Goal: Transaction & Acquisition: Obtain resource

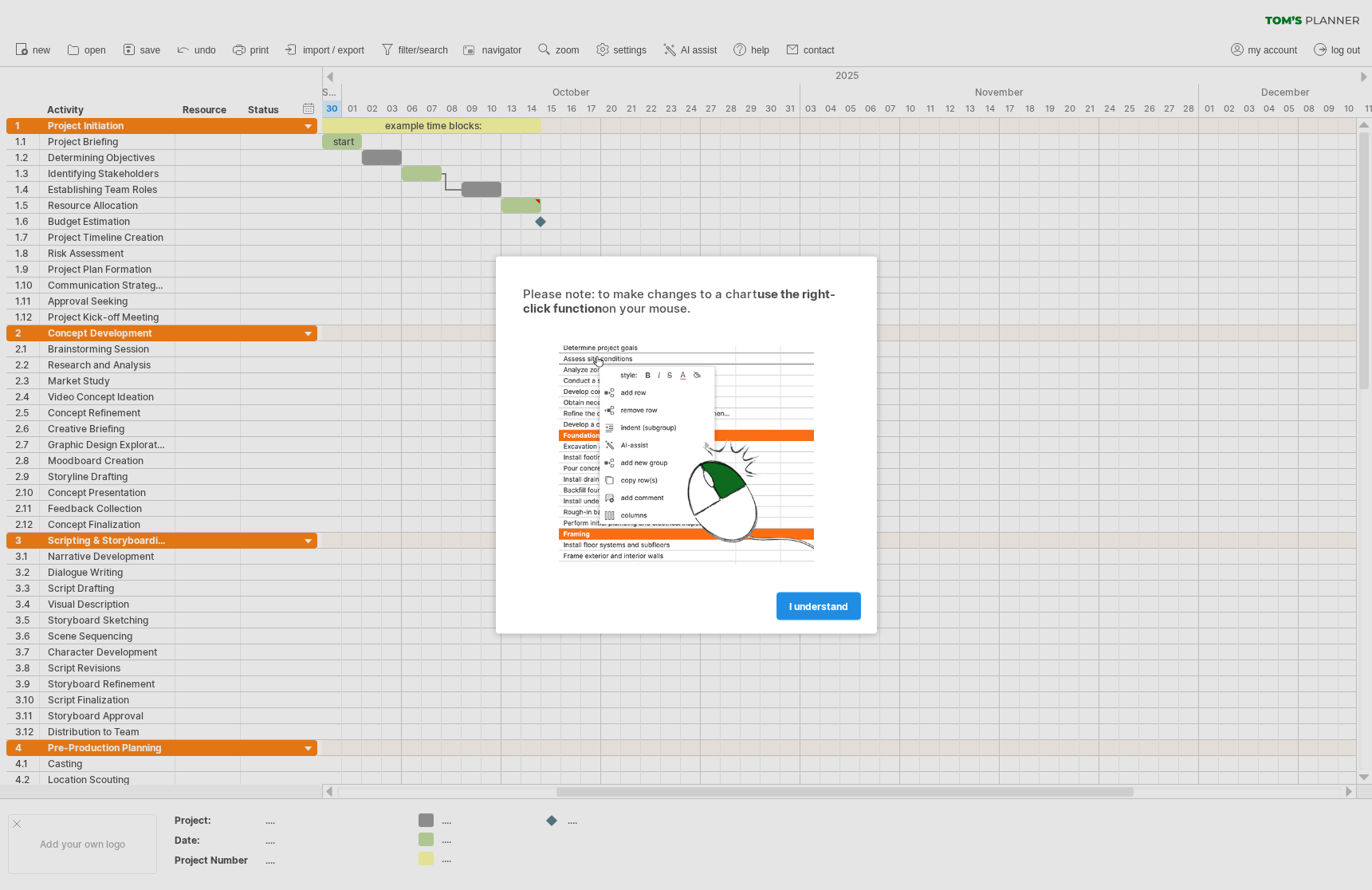
click at [830, 604] on span "I understand" at bounding box center [818, 606] width 59 height 12
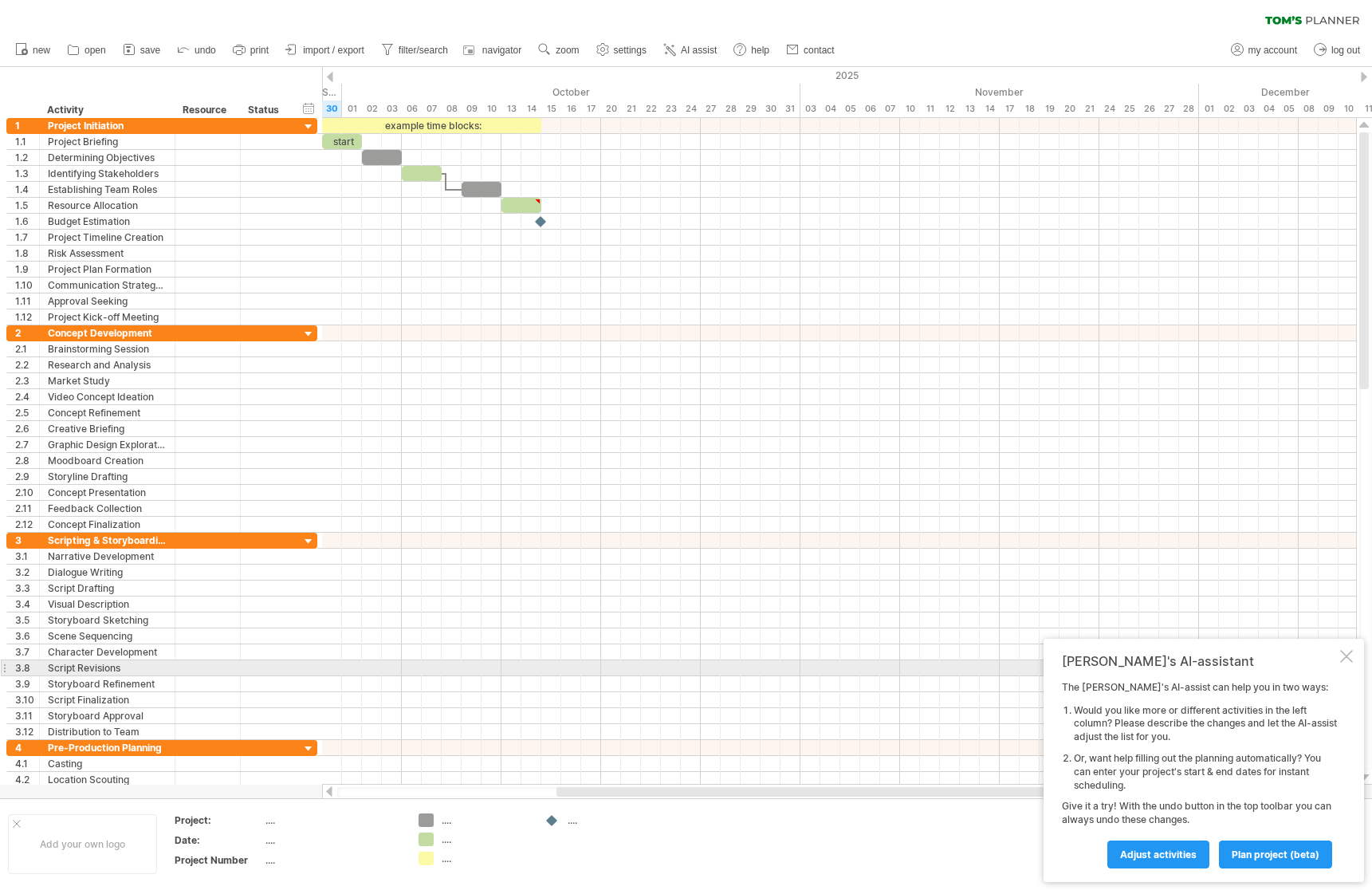
click at [1345, 665] on div "[PERSON_NAME]'s AI-assistant The [PERSON_NAME]'s AI-assist can help you in two …" at bounding box center [1203, 760] width 320 height 243
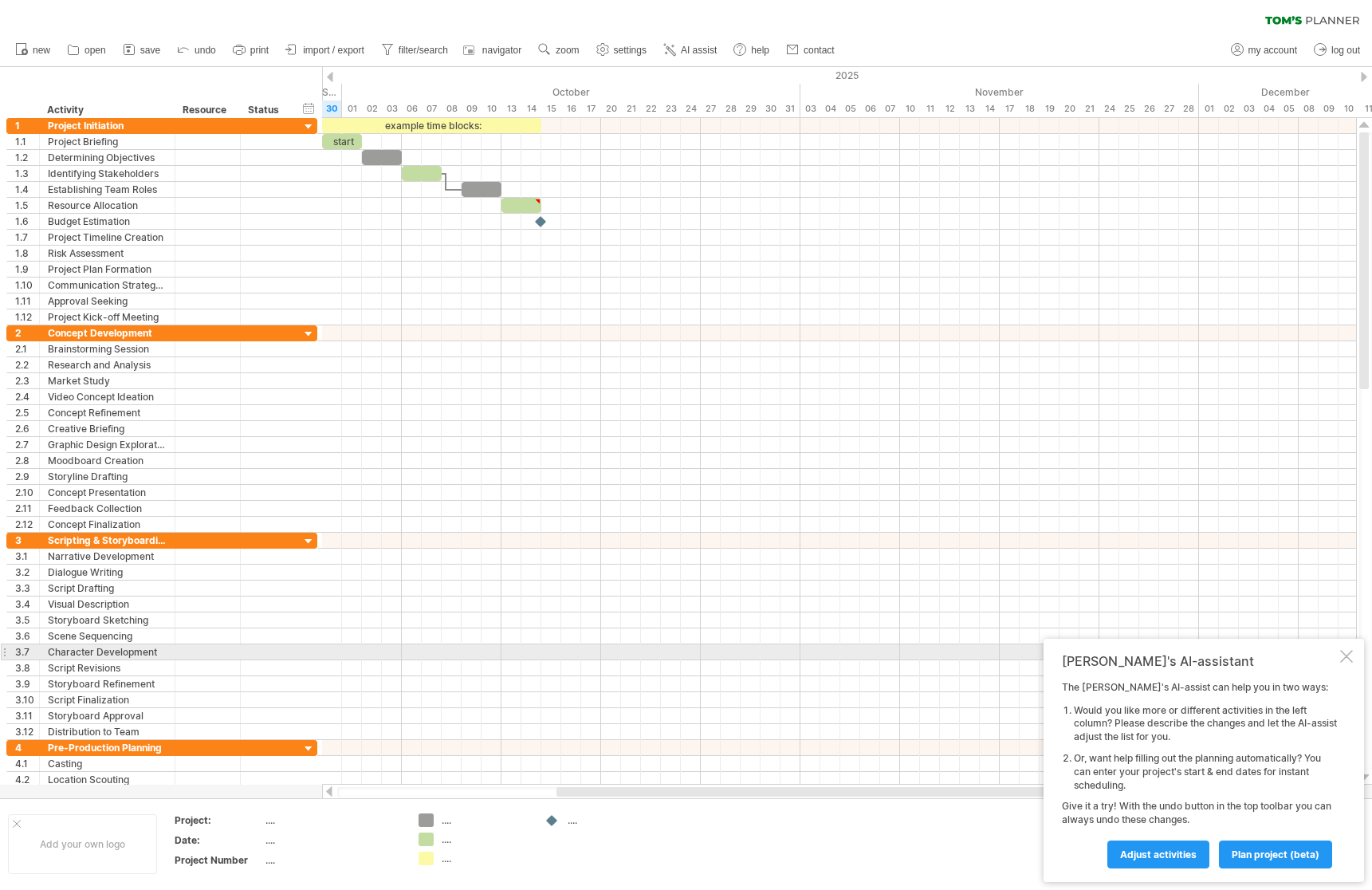
click at [1343, 647] on div "[PERSON_NAME]'s AI-assistant The [PERSON_NAME]'s AI-assist can help you in two …" at bounding box center [1203, 760] width 320 height 243
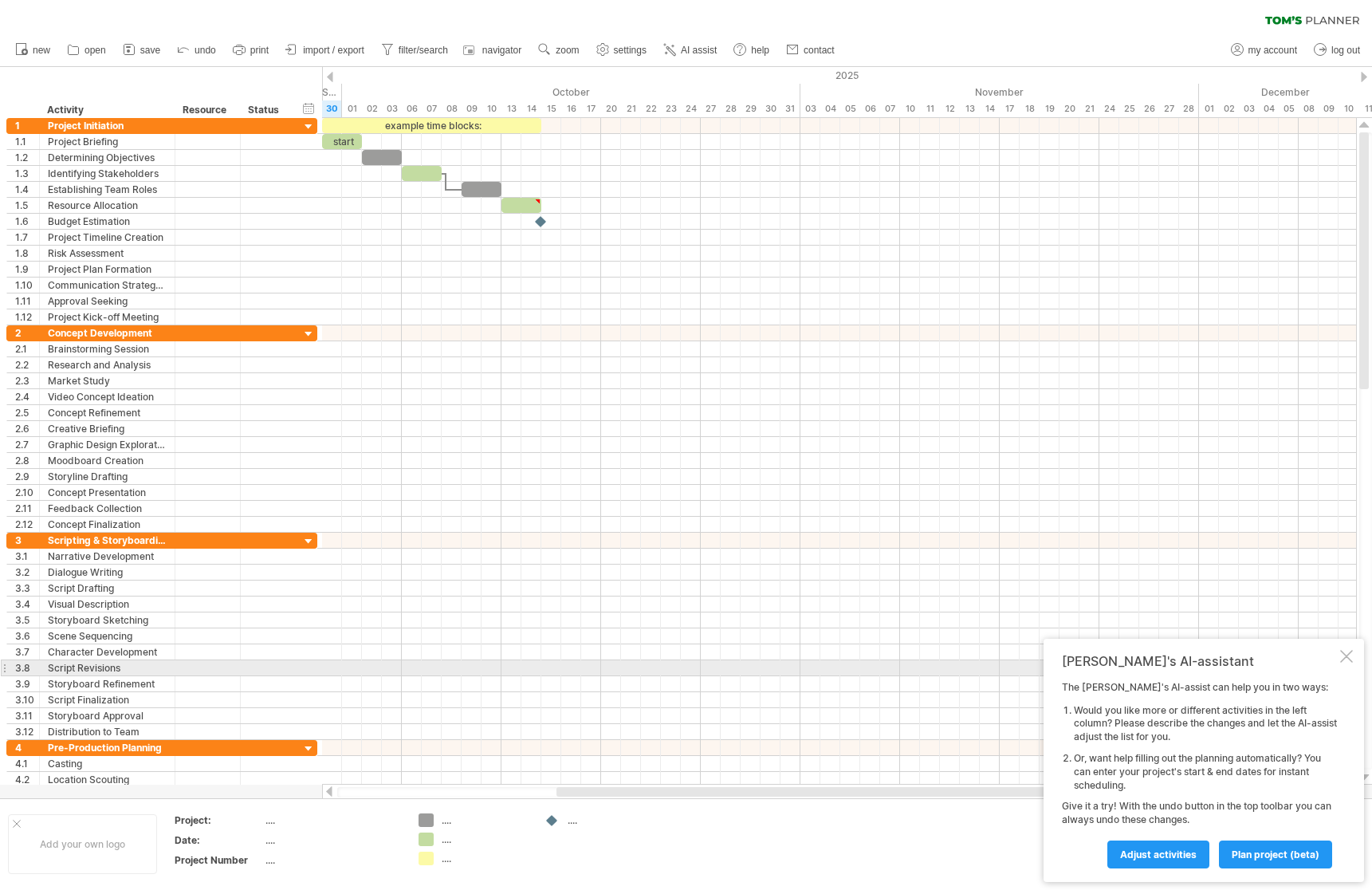
click at [1351, 664] on div "[PERSON_NAME]'s AI-assistant The [PERSON_NAME]'s AI-assist can help you in two …" at bounding box center [1203, 760] width 320 height 243
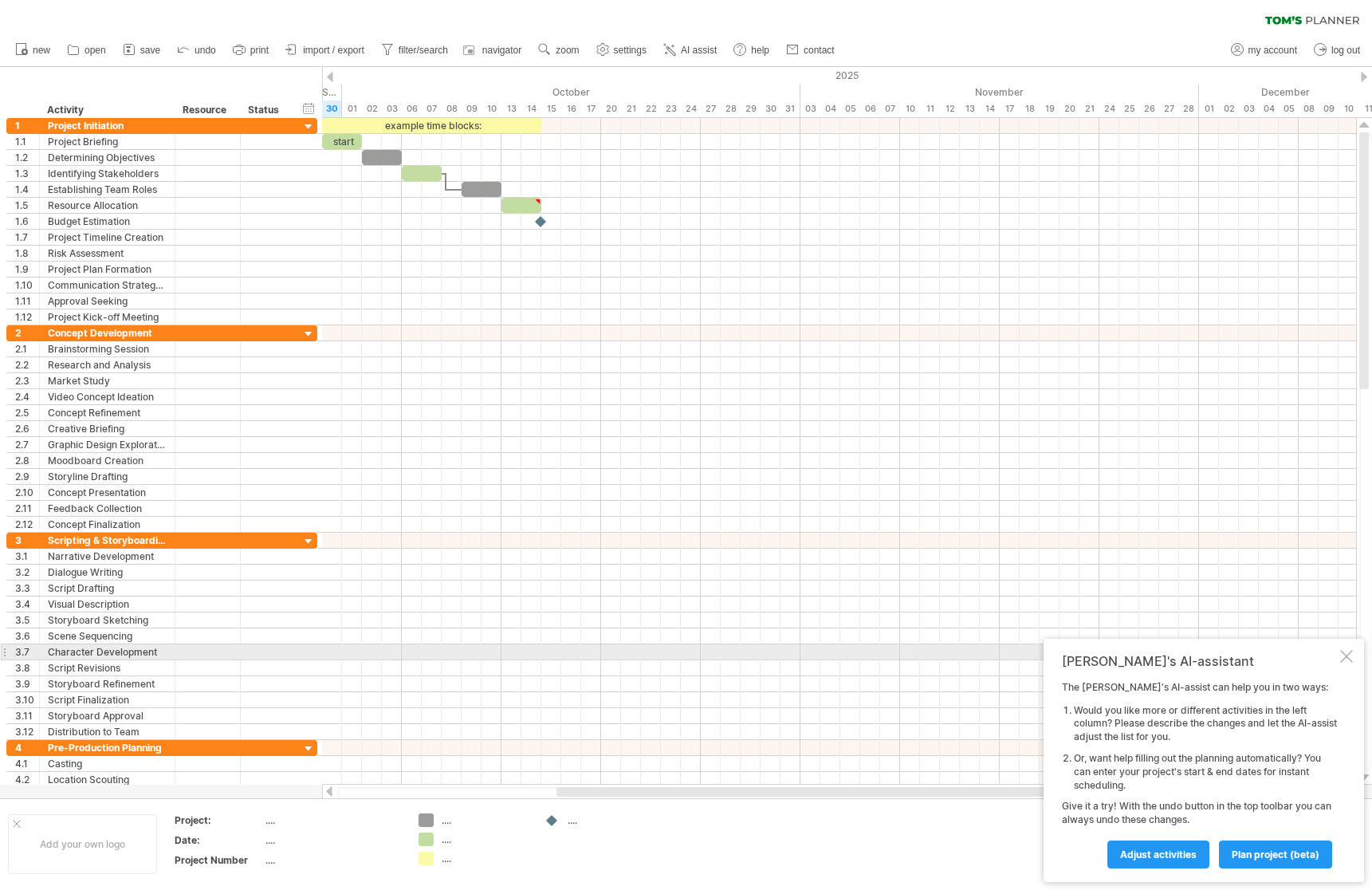
click at [1347, 654] on div at bounding box center [1346, 655] width 12 height 12
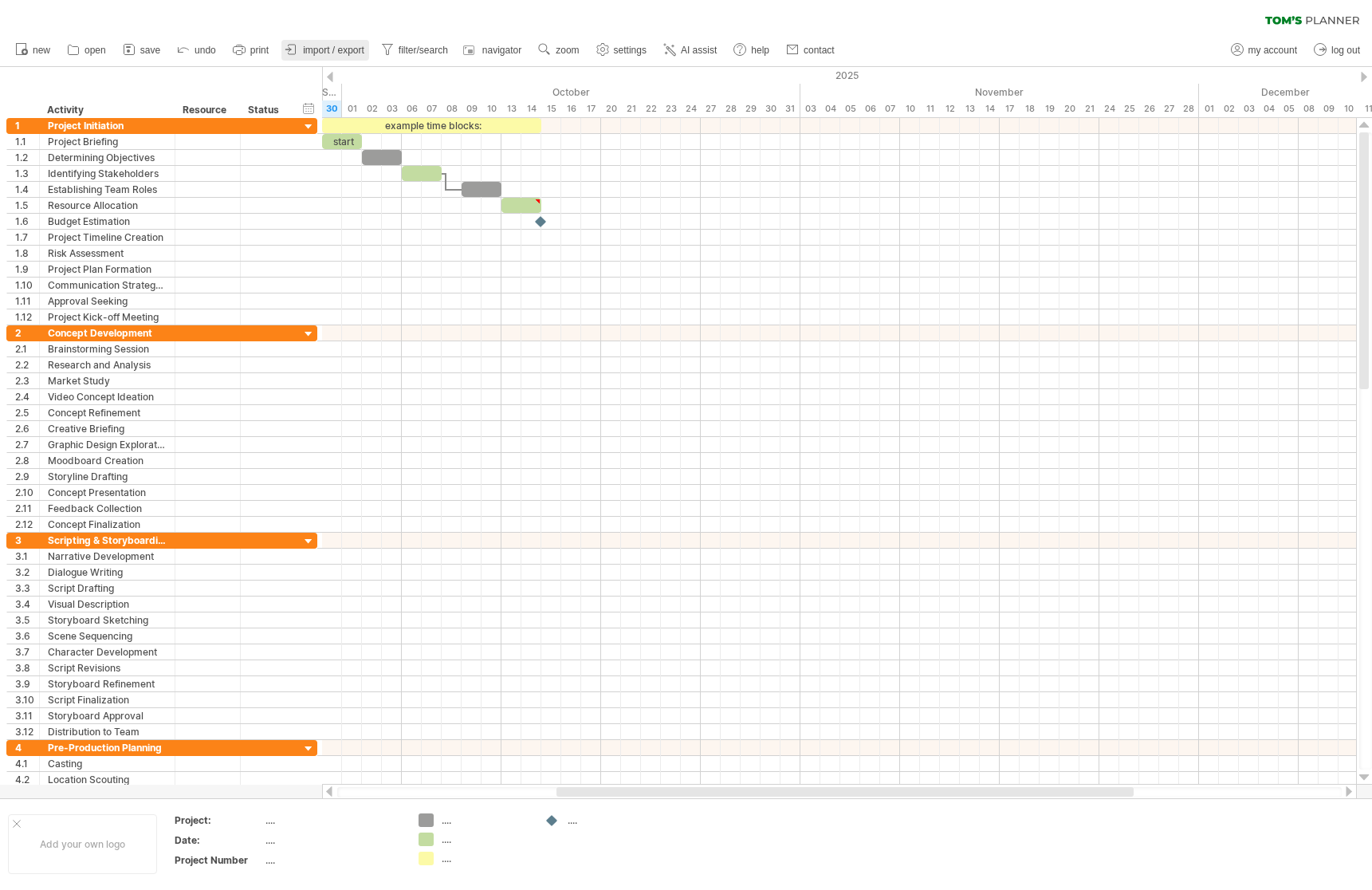
click at [332, 49] on span "import / export" at bounding box center [333, 50] width 62 height 11
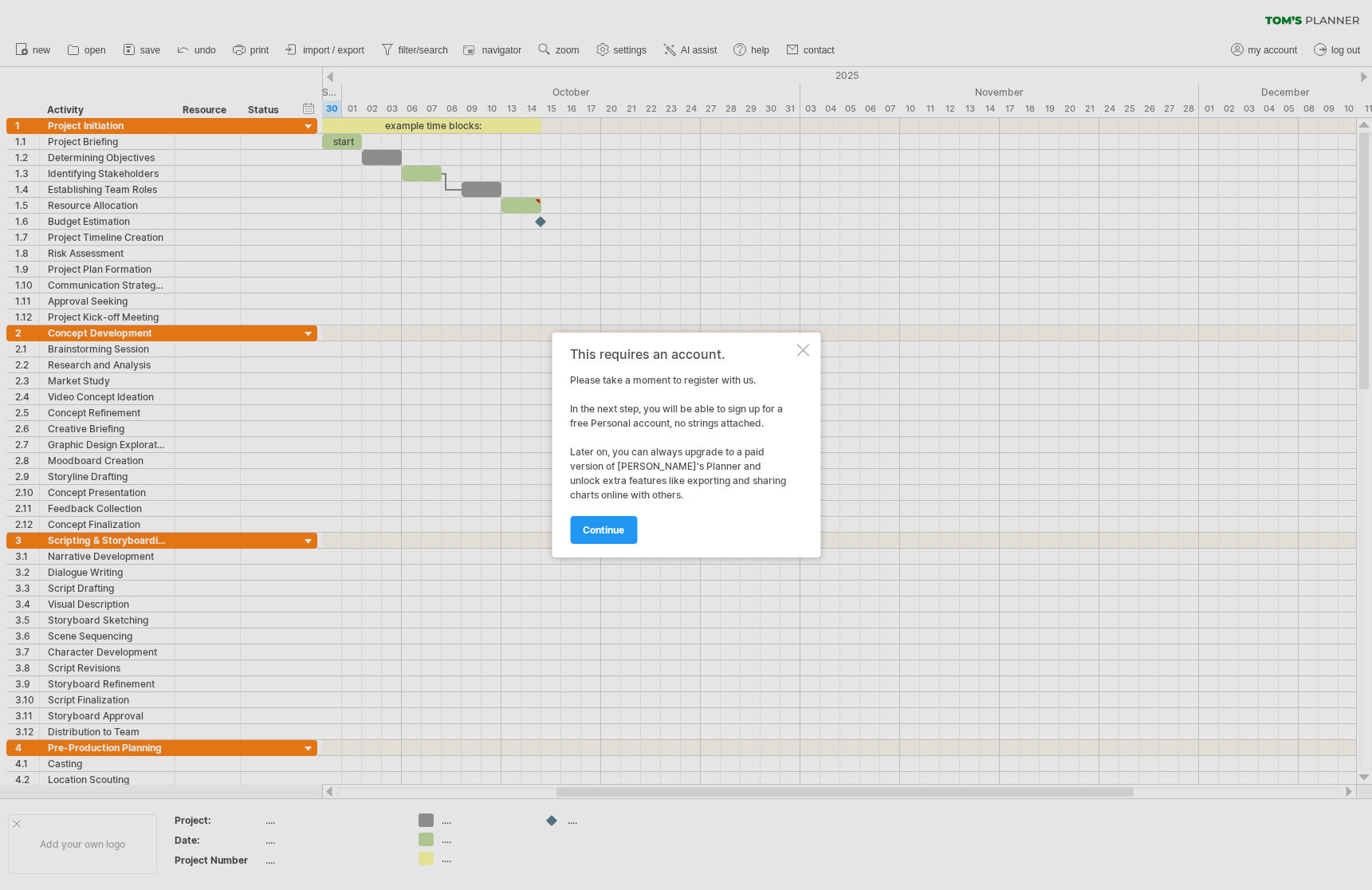
click at [797, 342] on div "This requires an account. Please take a moment to register with us. In the next…" at bounding box center [685, 445] width 269 height 225
click at [801, 348] on div at bounding box center [802, 349] width 12 height 12
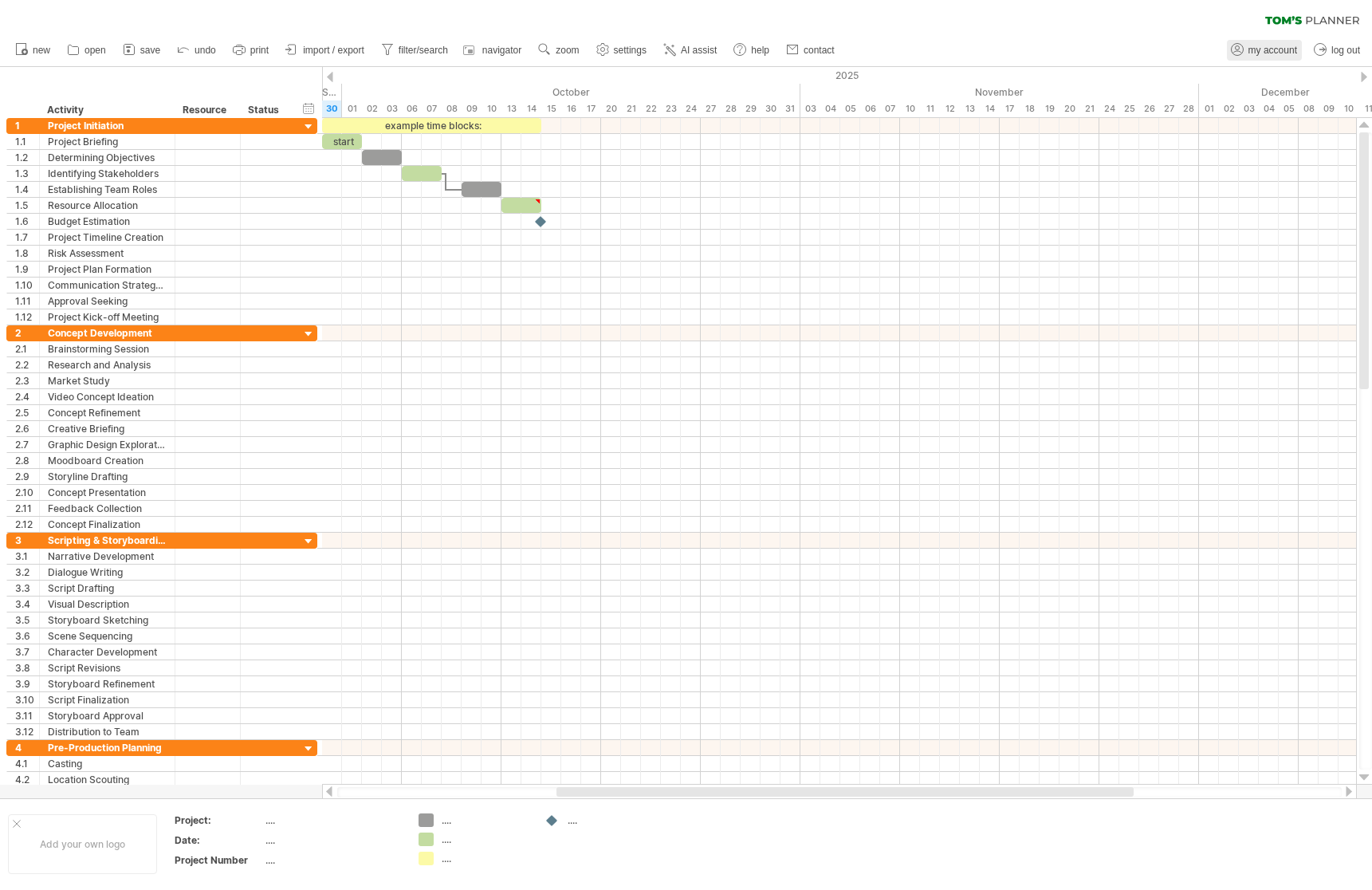
click at [1271, 45] on span "my account" at bounding box center [1272, 50] width 48 height 11
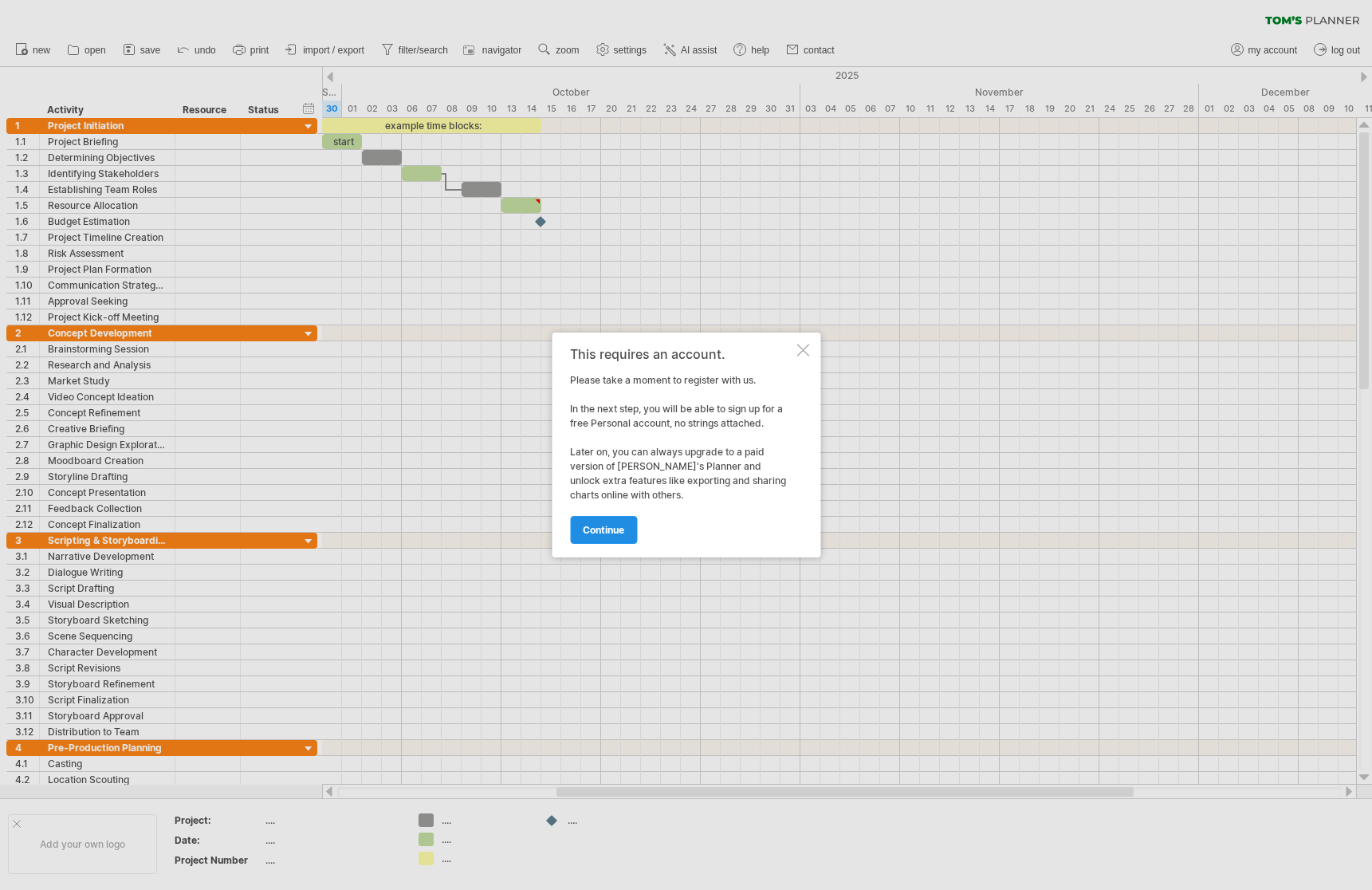
click at [601, 529] on span "continue" at bounding box center [604, 530] width 42 height 12
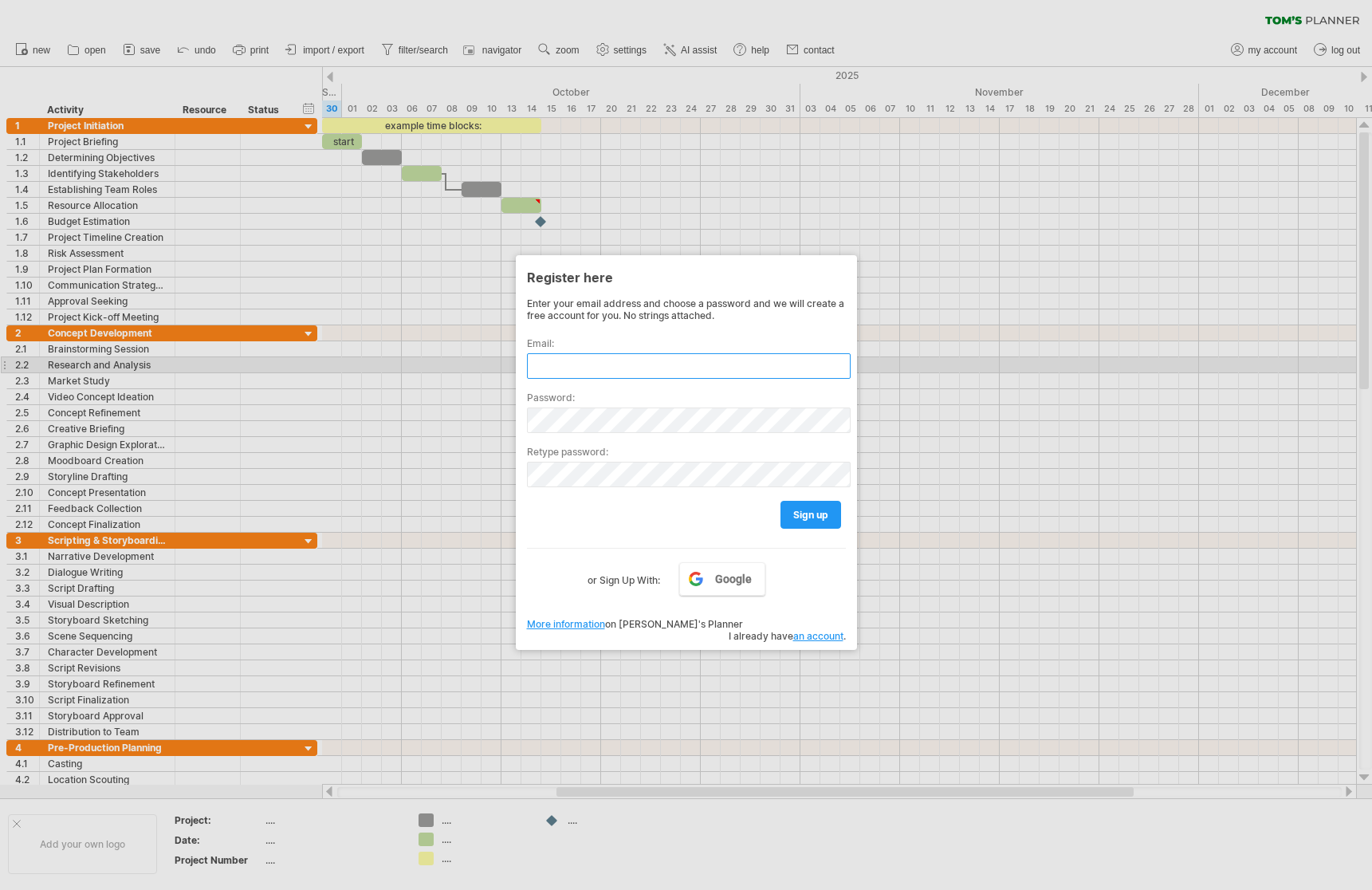
click at [570, 360] on input "text" at bounding box center [688, 366] width 323 height 26
type input "*"
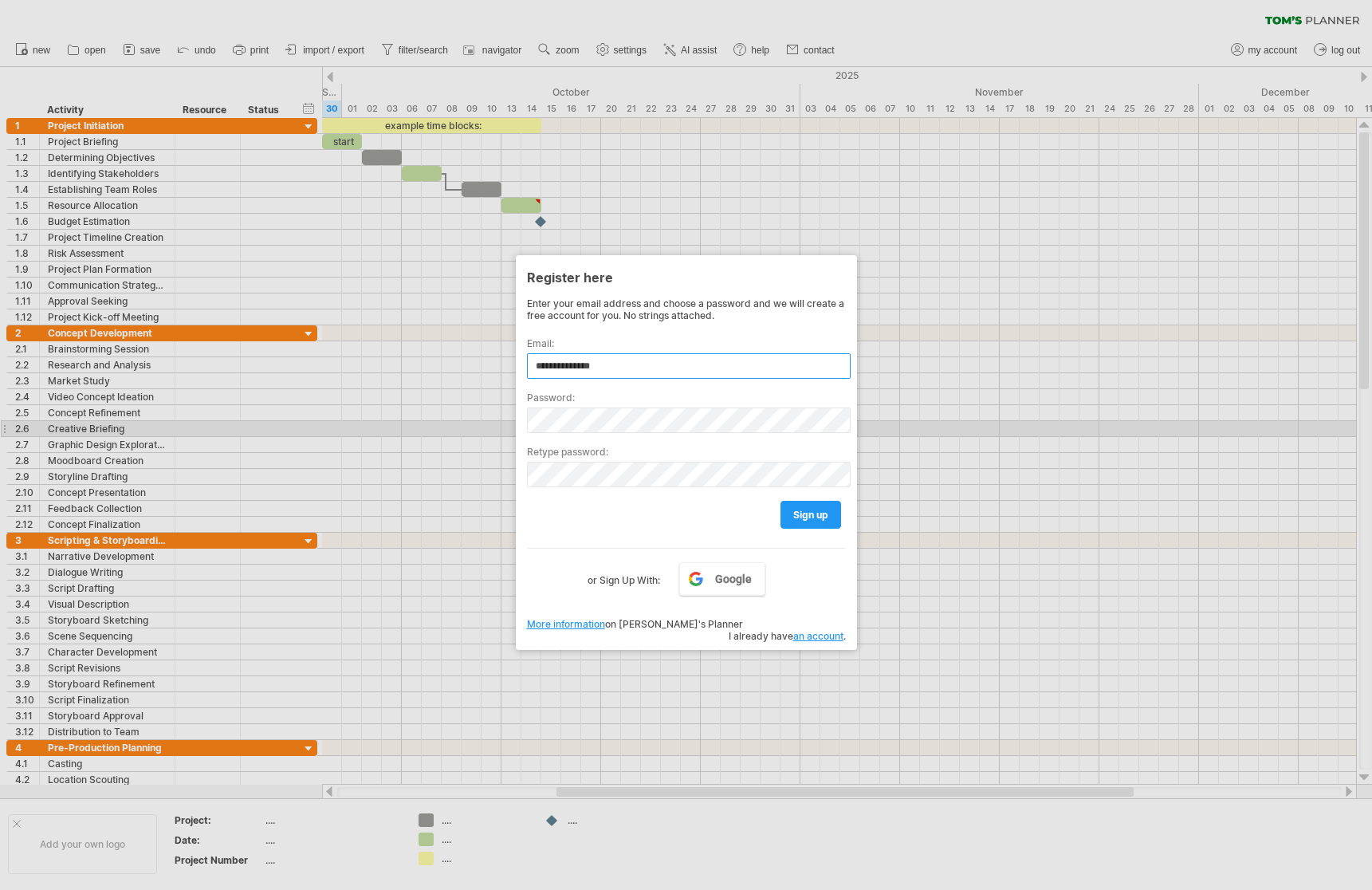
type input "**********"
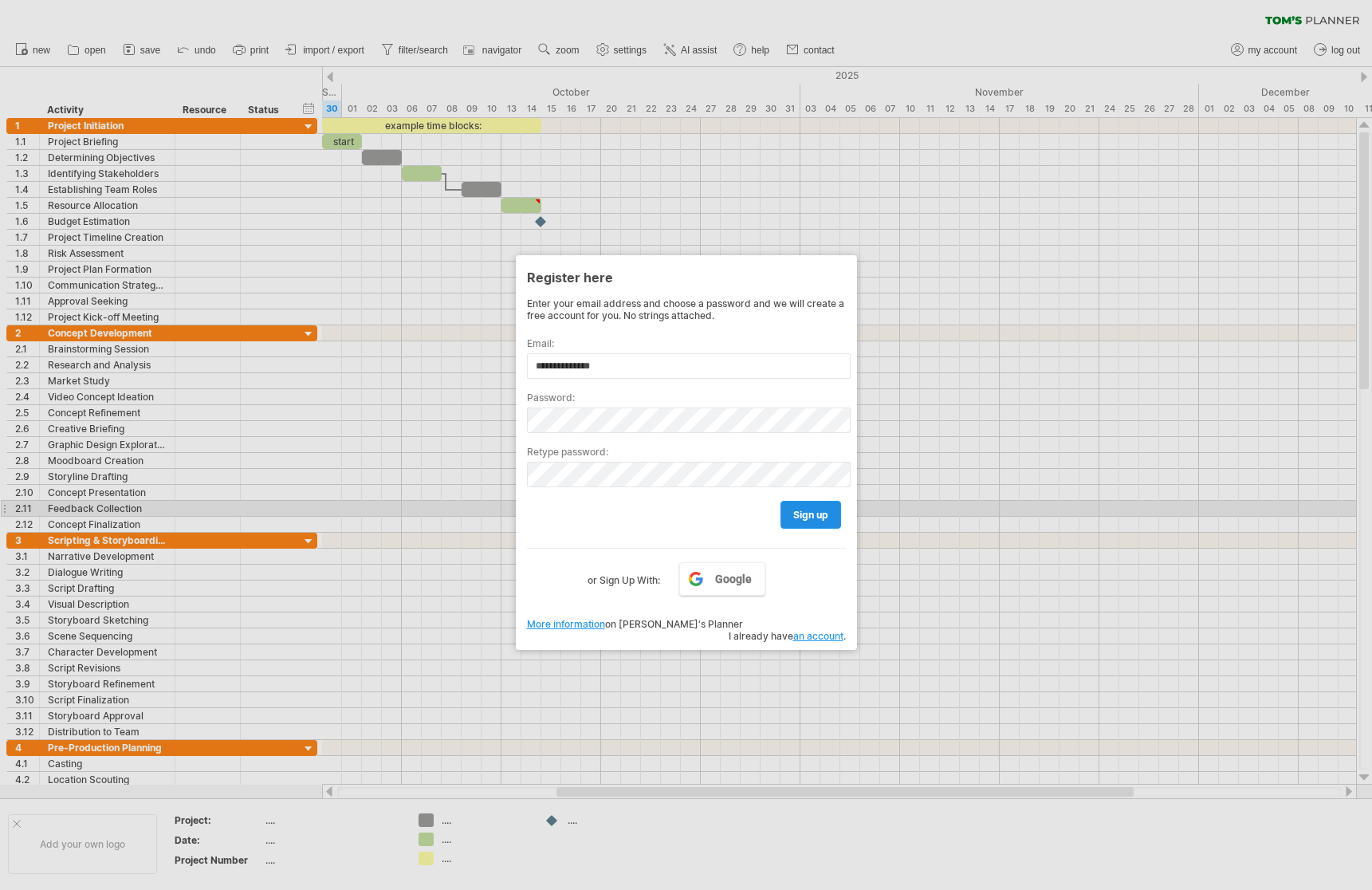
click at [799, 503] on link "sign up" at bounding box center [811, 515] width 61 height 28
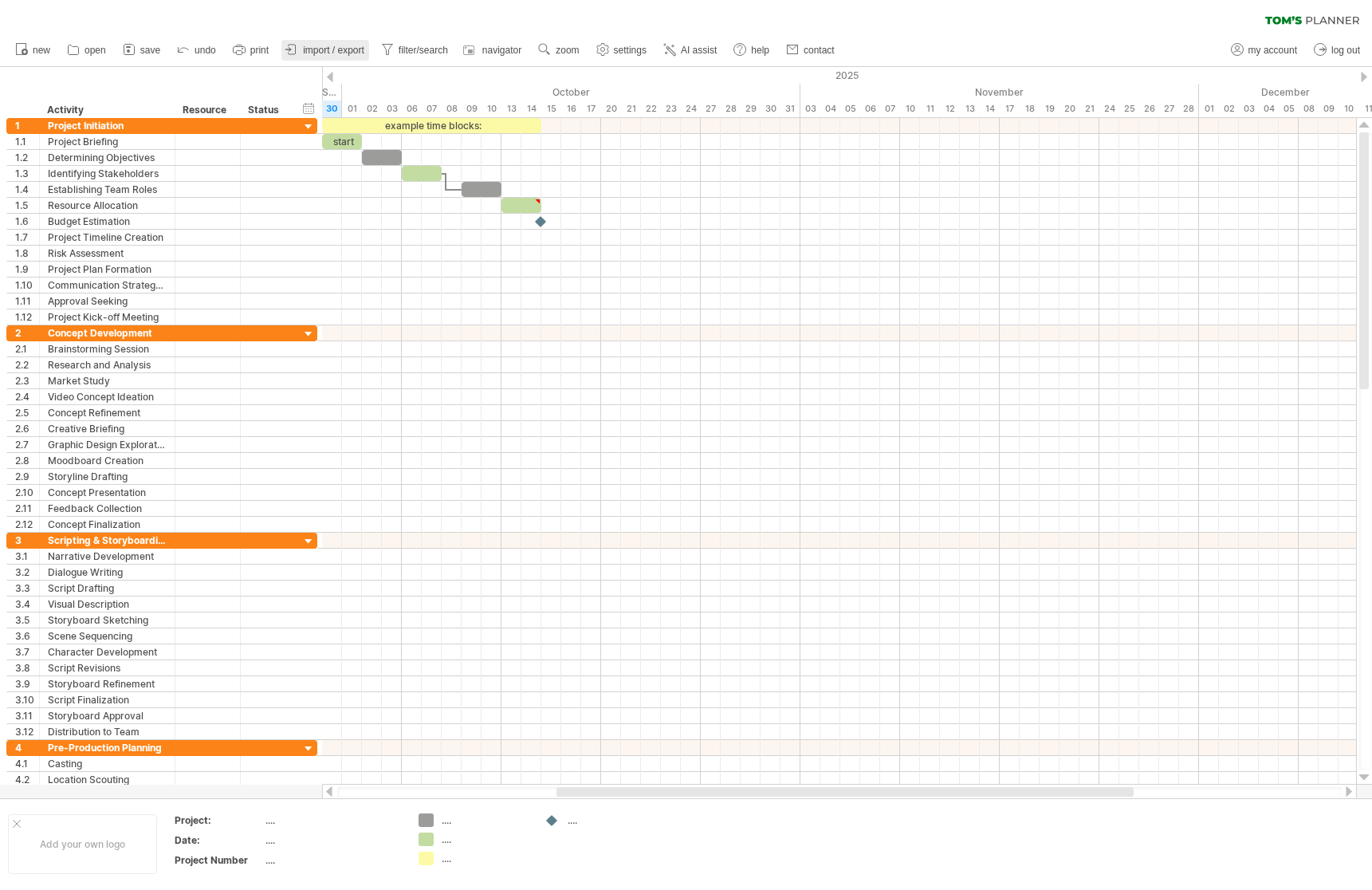
click at [355, 47] on span "import / export" at bounding box center [333, 50] width 62 height 11
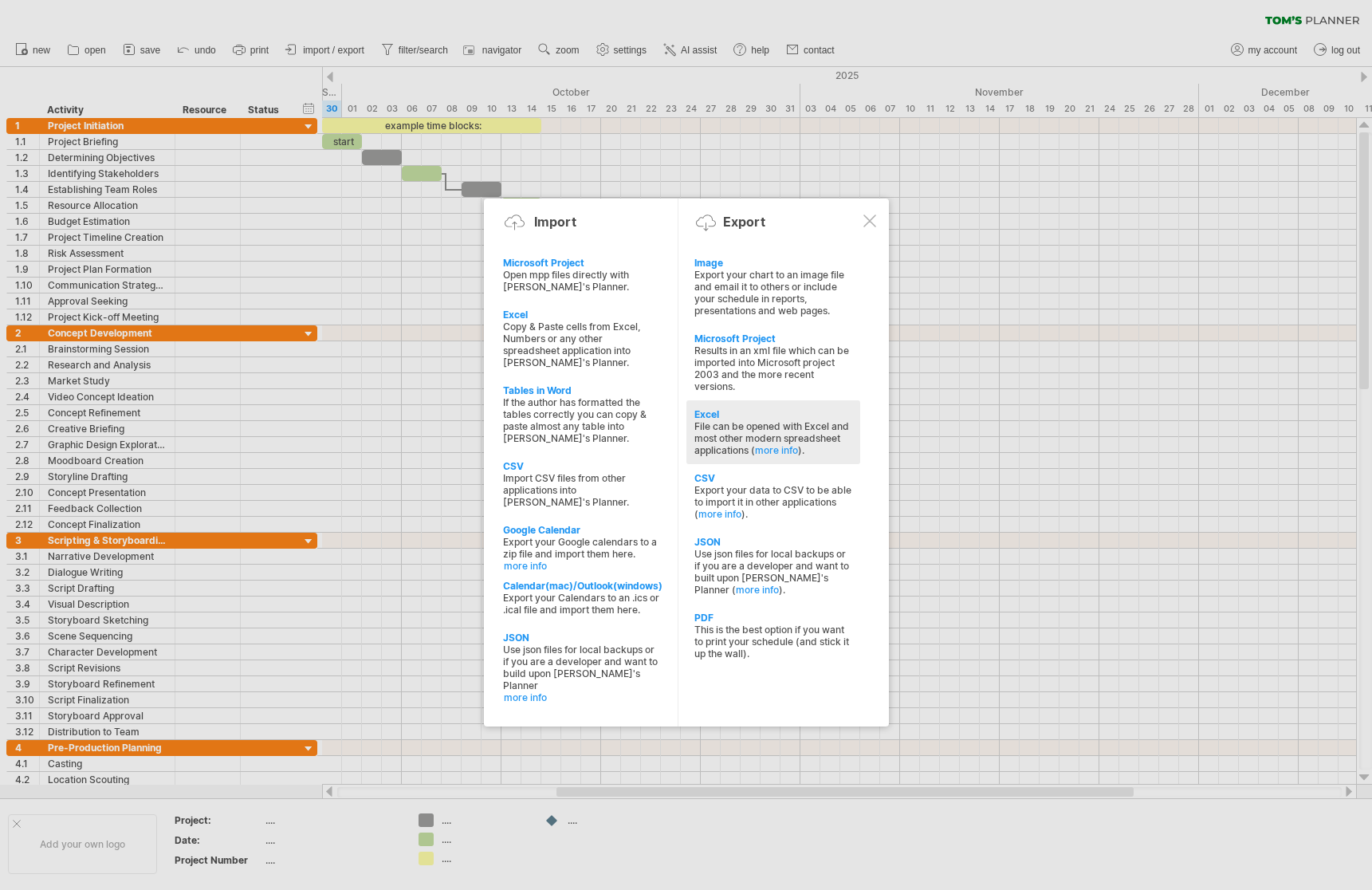
click at [805, 435] on div "File can be opened with Excel and most other modern spreadsheet applications ( …" at bounding box center [773, 438] width 158 height 36
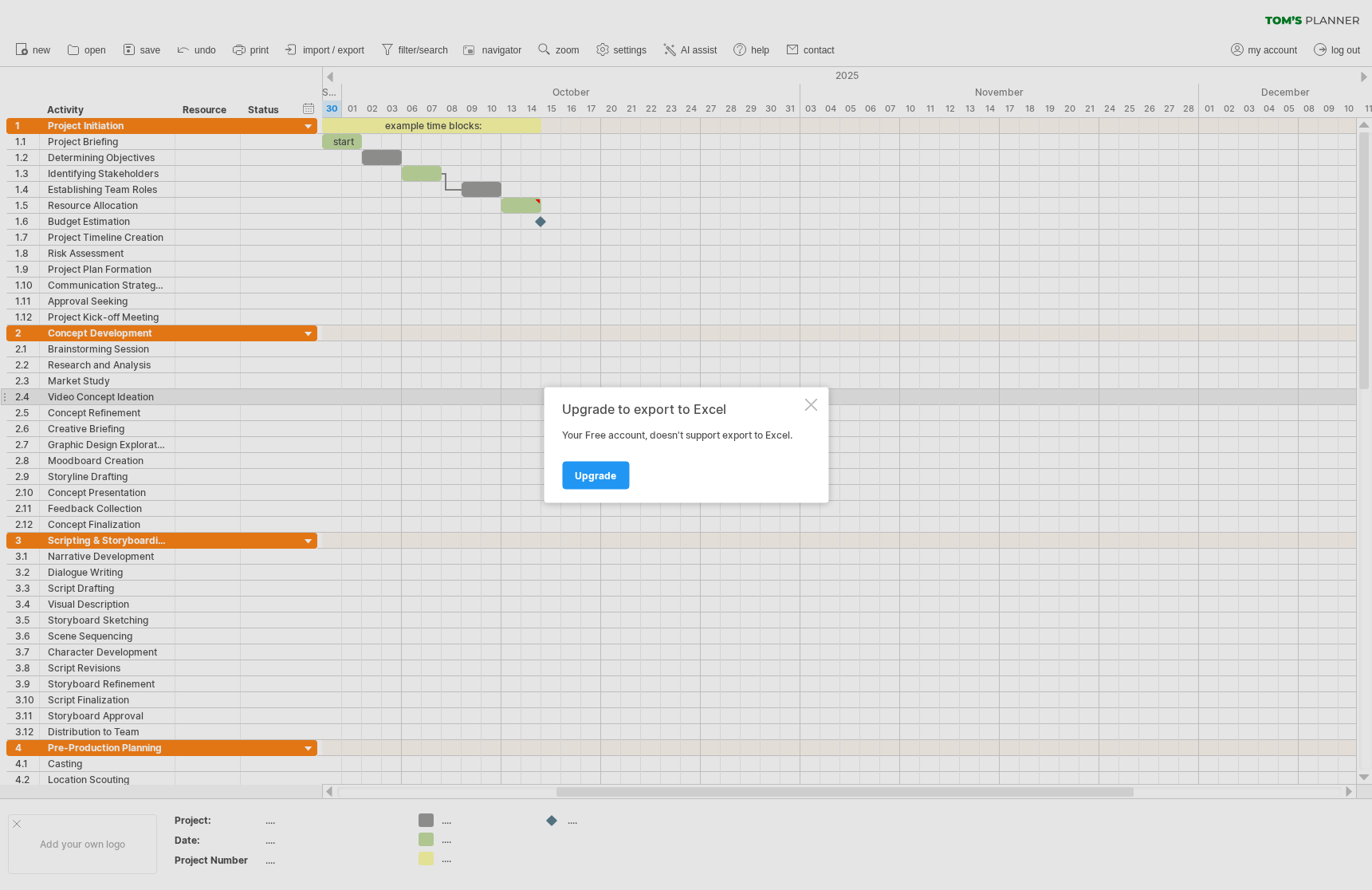
click at [804, 400] on div at bounding box center [810, 404] width 12 height 12
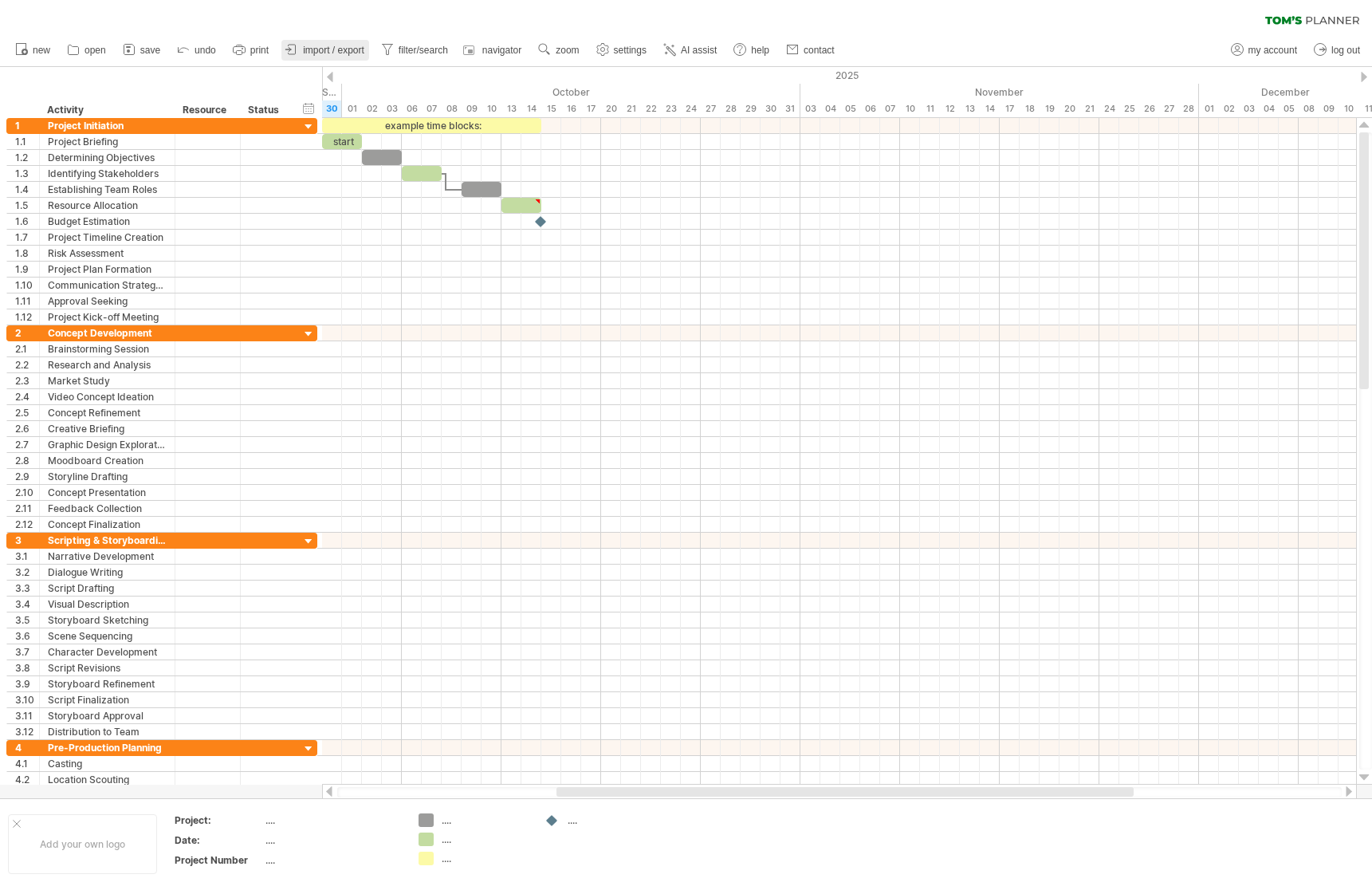
click at [356, 48] on span "import / export" at bounding box center [333, 50] width 62 height 11
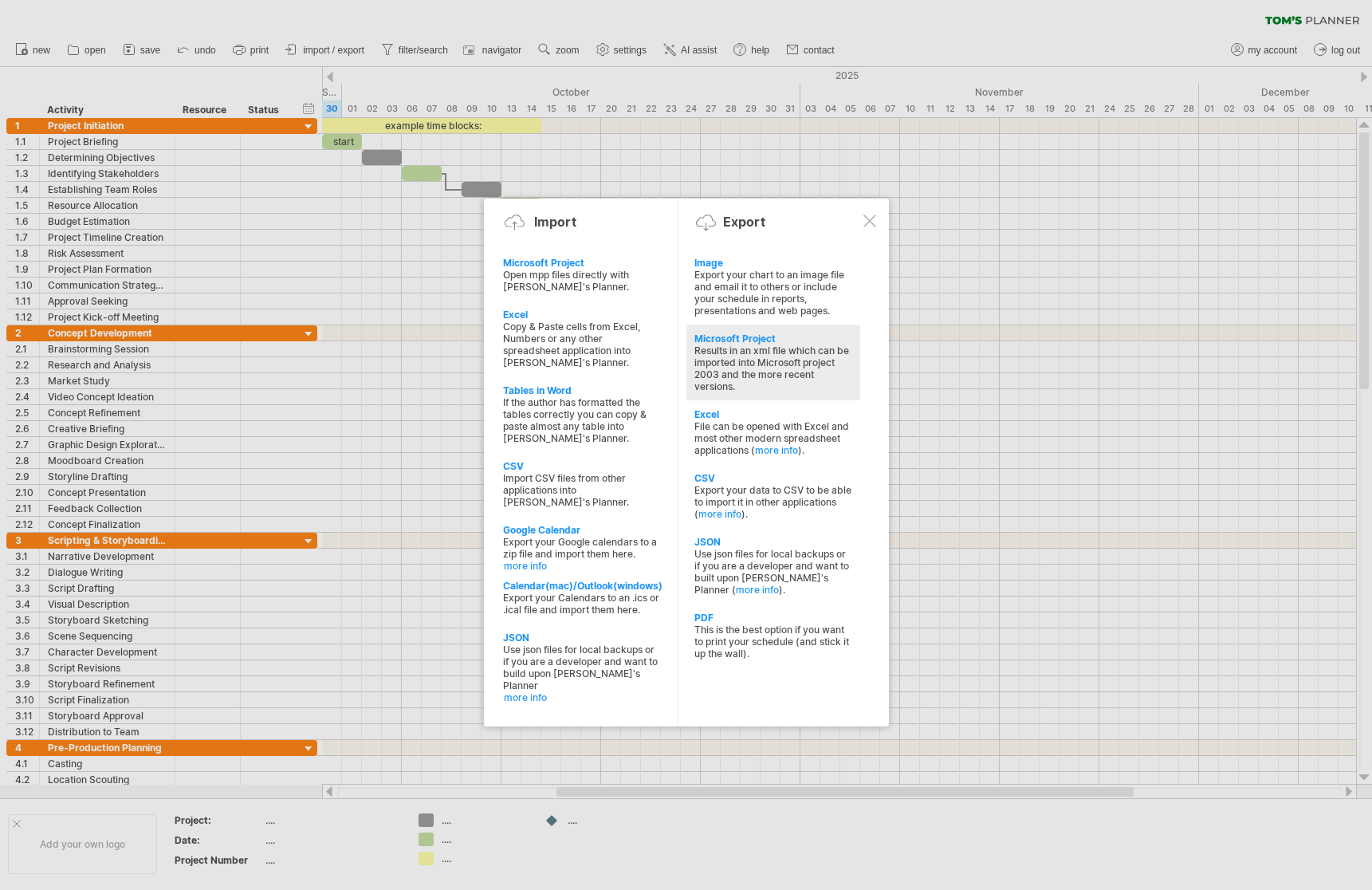
click at [790, 376] on div "Results in an xml file which can be imported into Microsoft project 2003 and th…" at bounding box center [773, 368] width 158 height 48
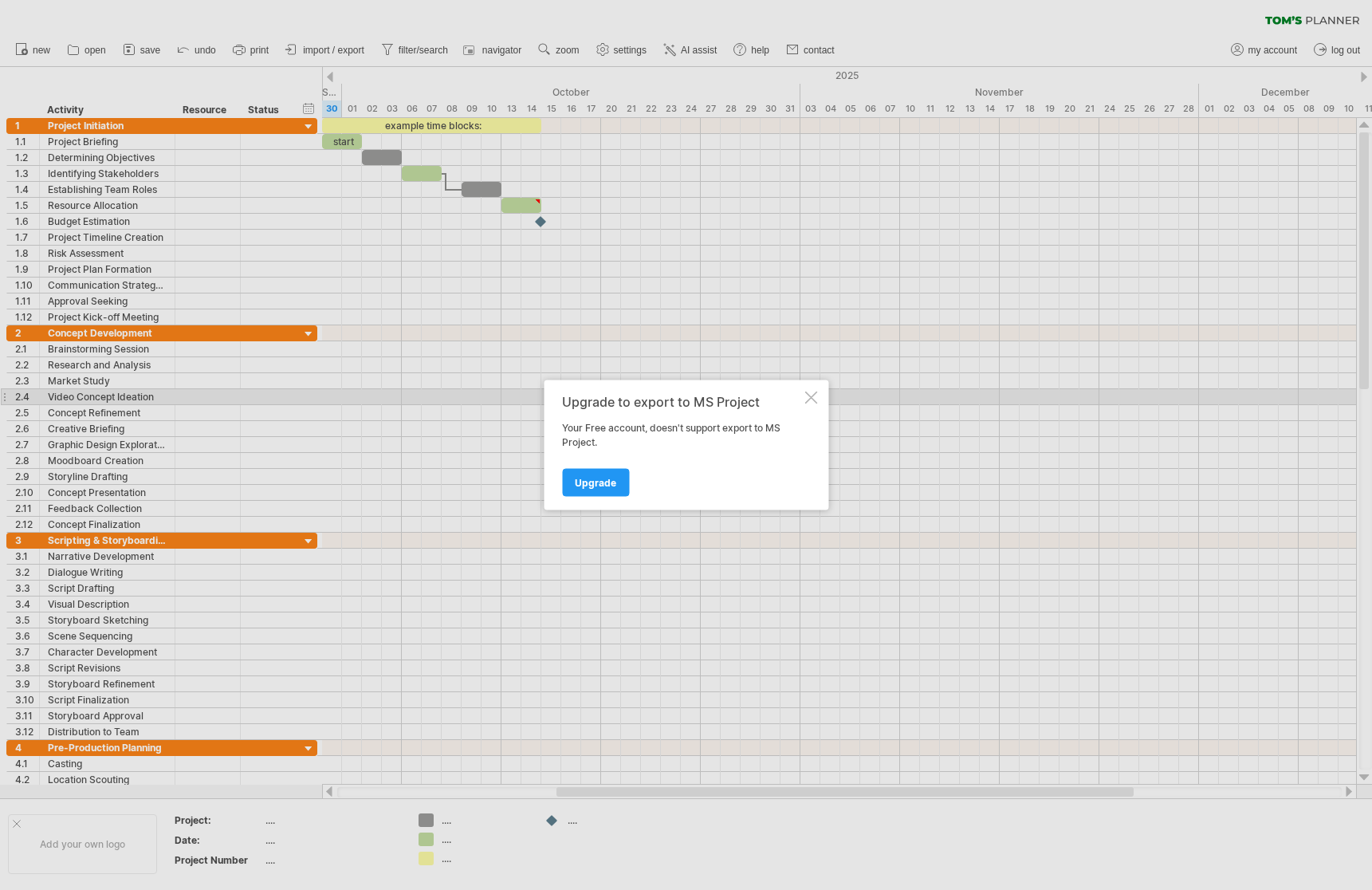
click at [808, 396] on div at bounding box center [810, 398] width 12 height 12
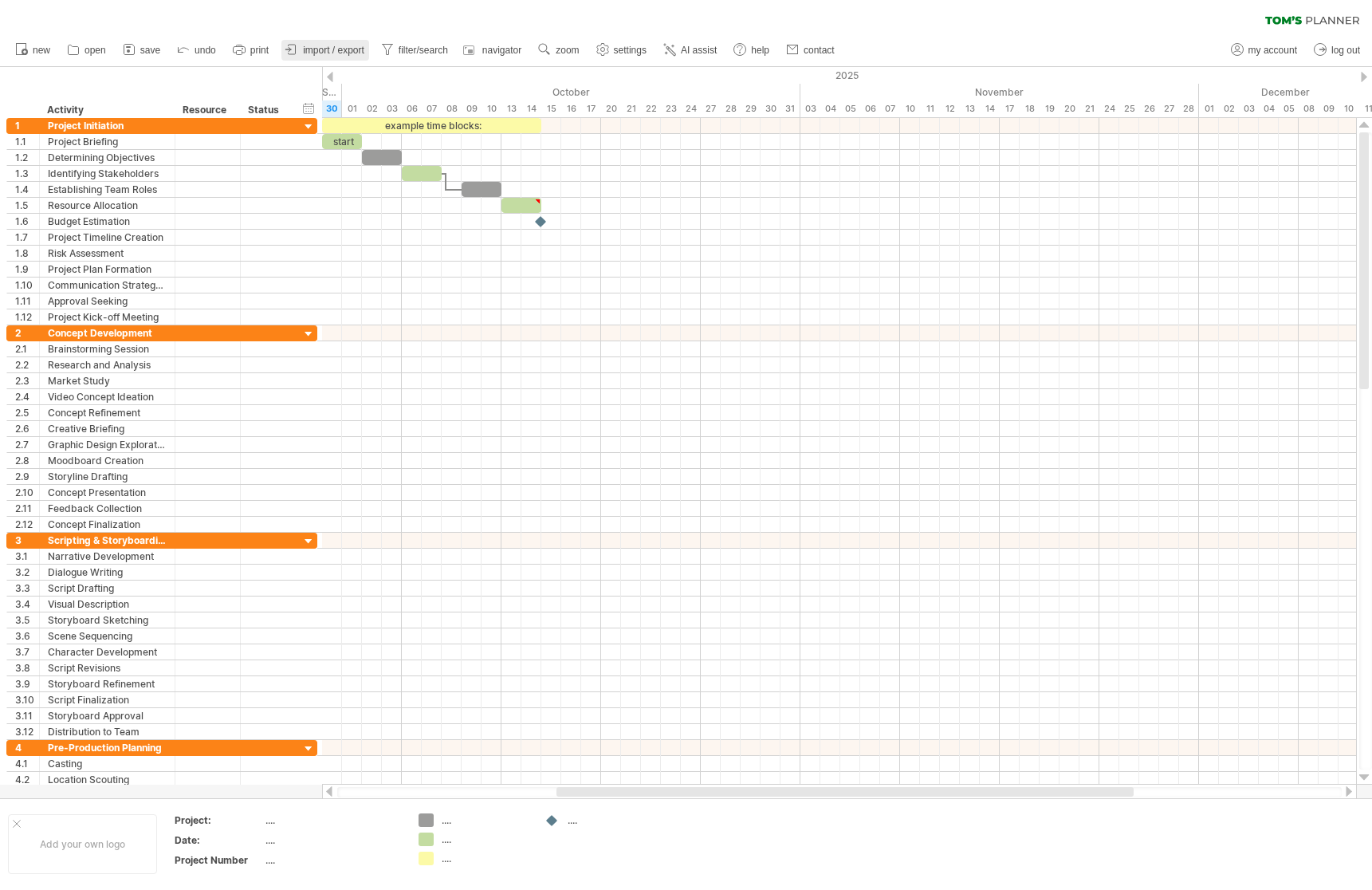
click at [362, 54] on span "import / export" at bounding box center [333, 50] width 62 height 11
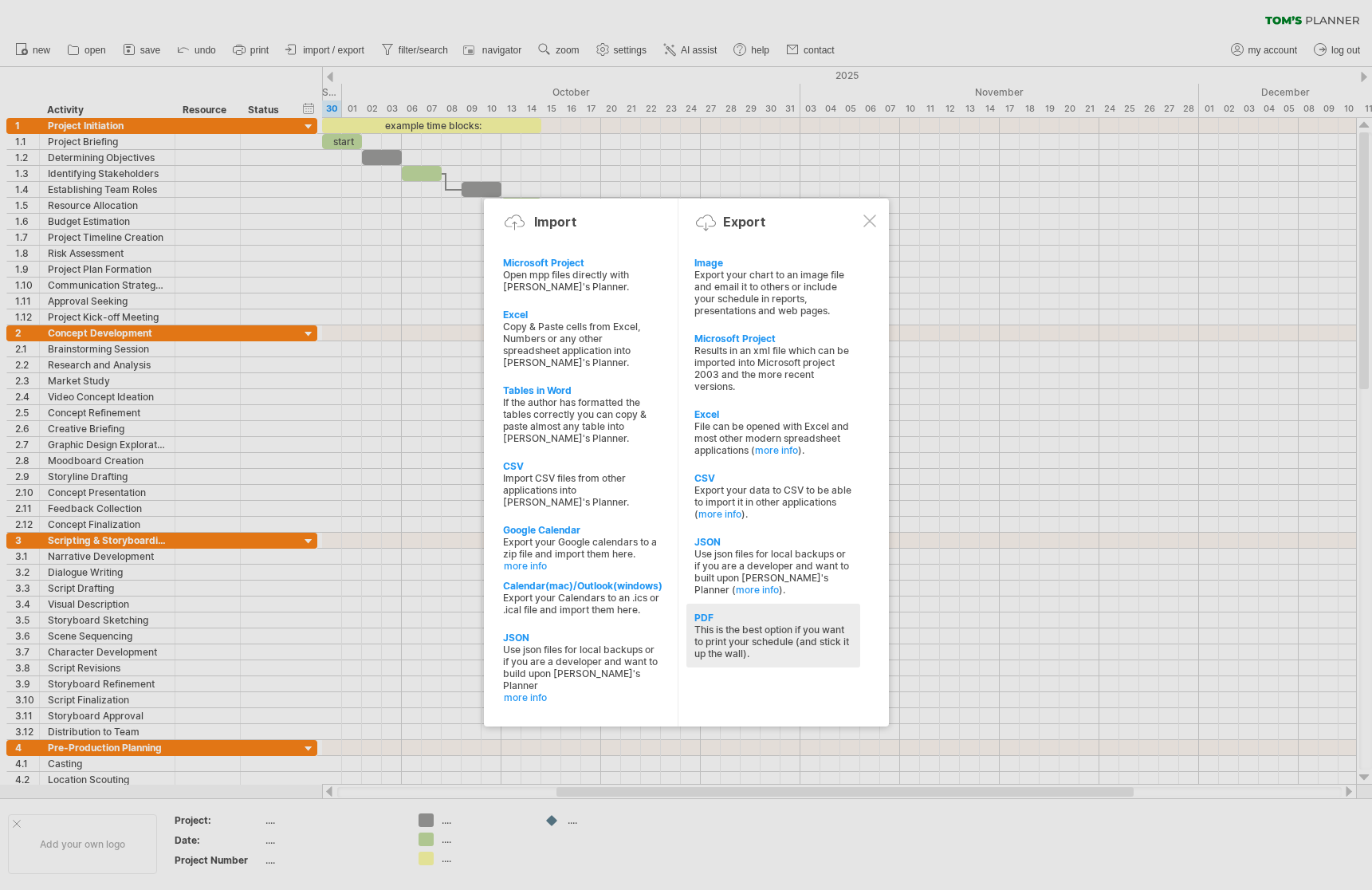
click at [796, 630] on div "This is the best option if you want to print your schedule (and stick it up the…" at bounding box center [773, 641] width 158 height 36
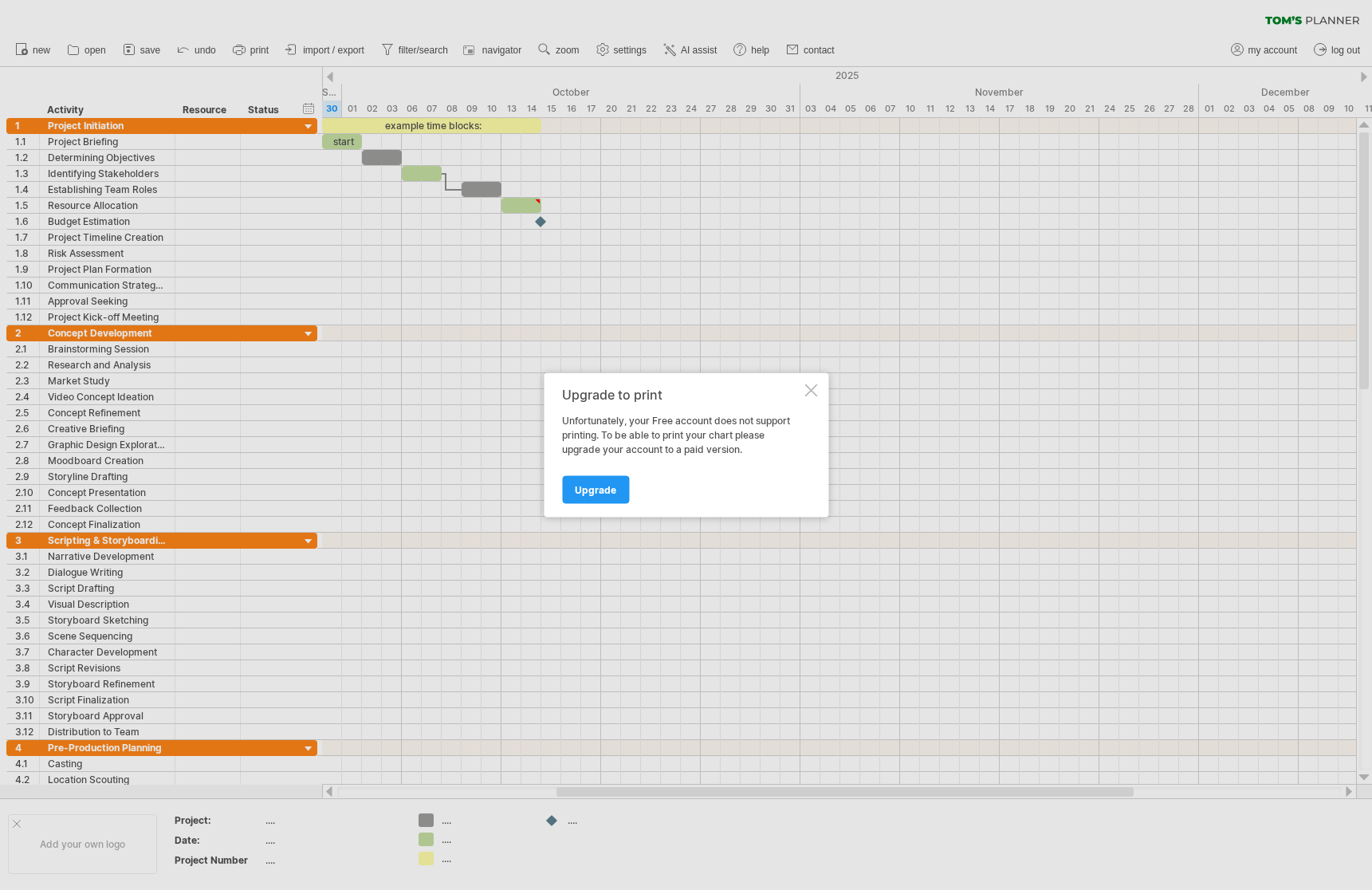
click at [817, 386] on div at bounding box center [810, 390] width 12 height 12
